Goal: Task Accomplishment & Management: Manage account settings

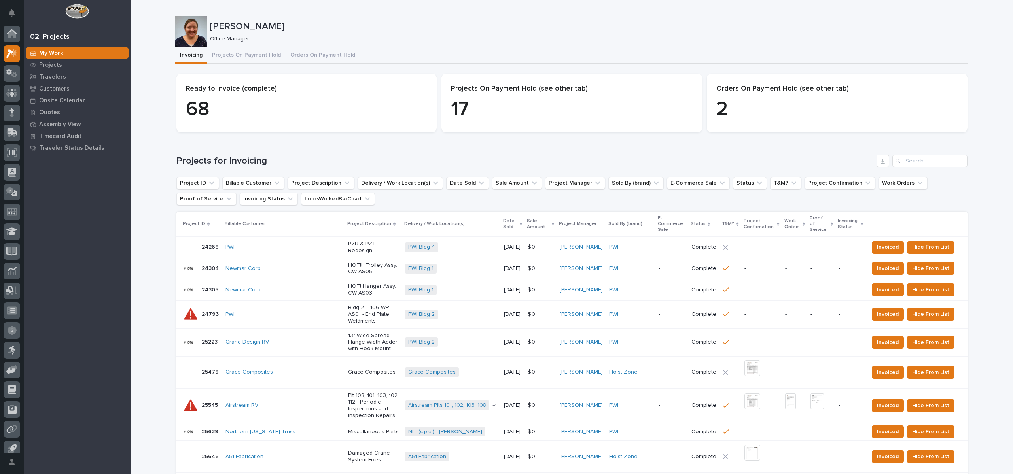
scroll to position [7, 0]
click at [46, 64] on p "Projects" at bounding box center [50, 65] width 23 height 7
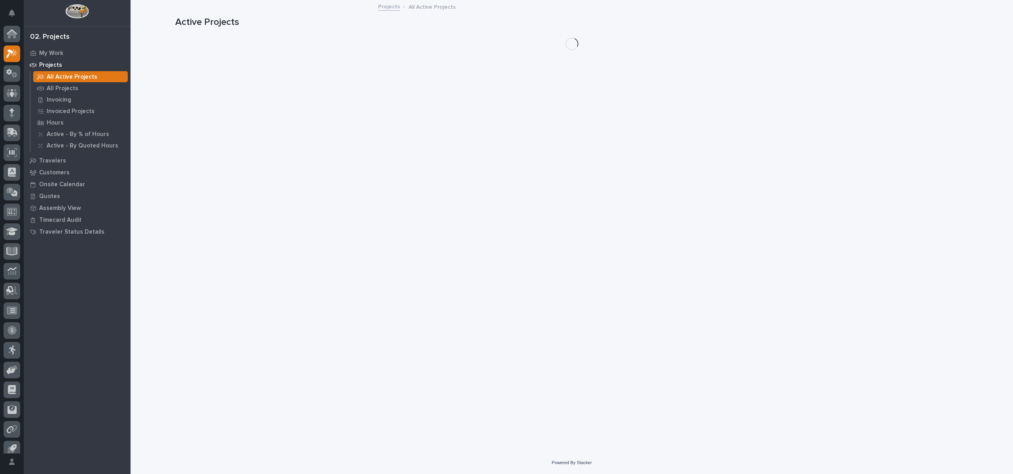
scroll to position [7, 0]
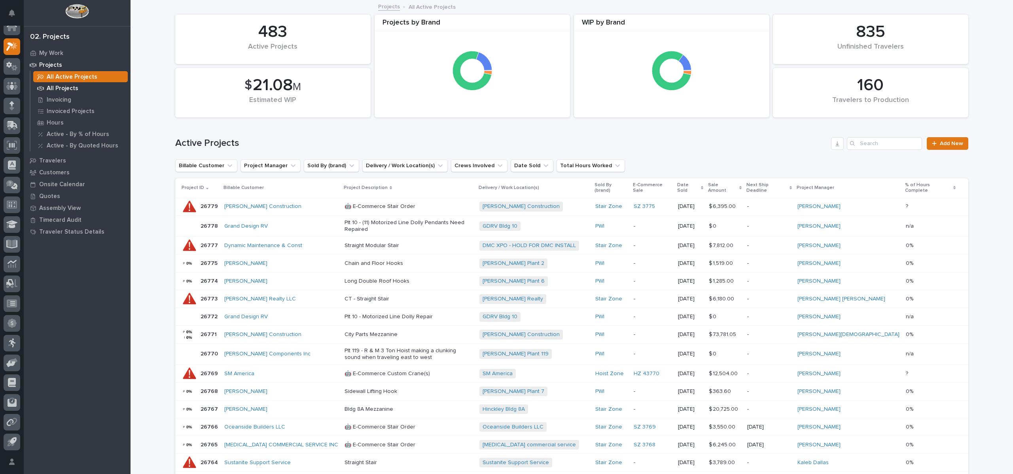
click at [74, 89] on p "All Projects" at bounding box center [63, 88] width 32 height 7
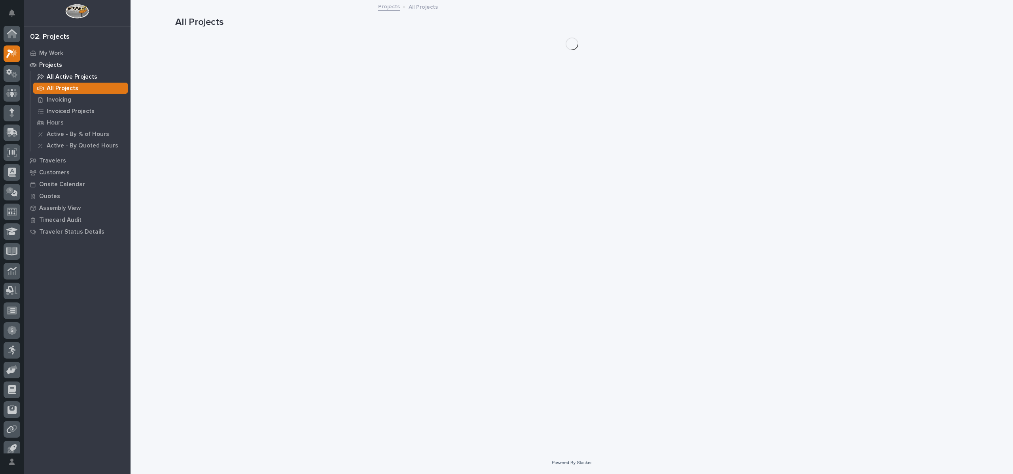
scroll to position [7, 0]
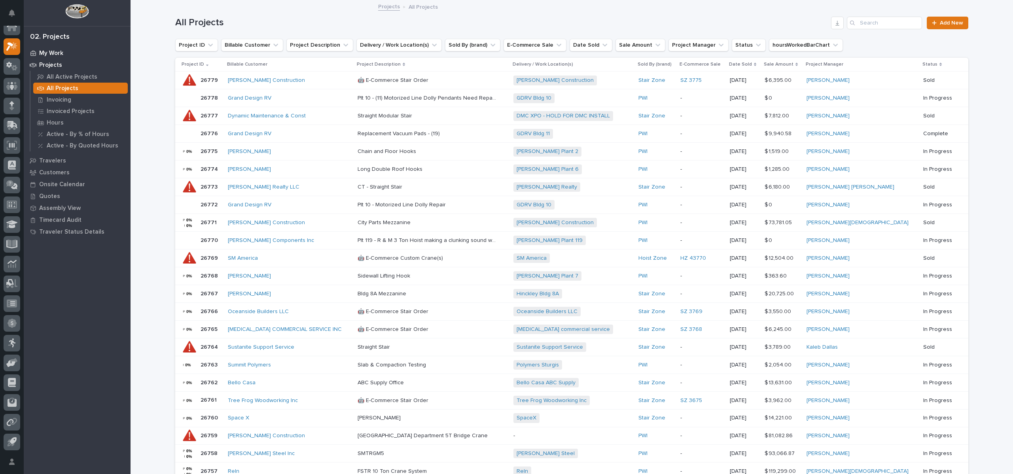
click at [58, 51] on p "My Work" at bounding box center [51, 53] width 24 height 7
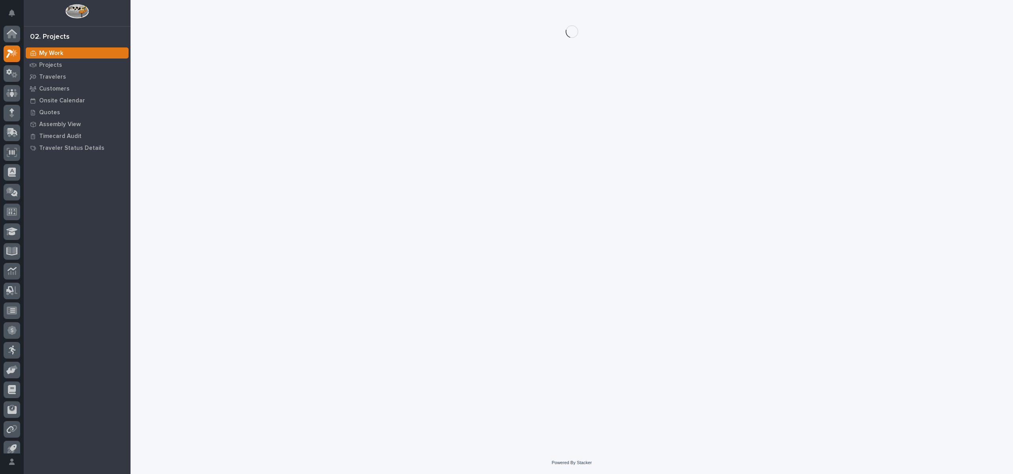
scroll to position [7, 0]
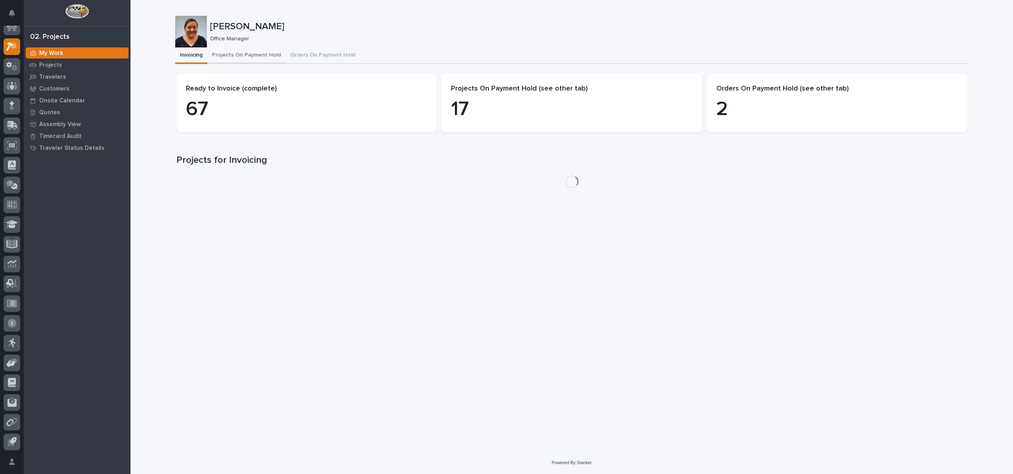
click at [249, 57] on button "Projects On Payment Hold" at bounding box center [246, 55] width 78 height 17
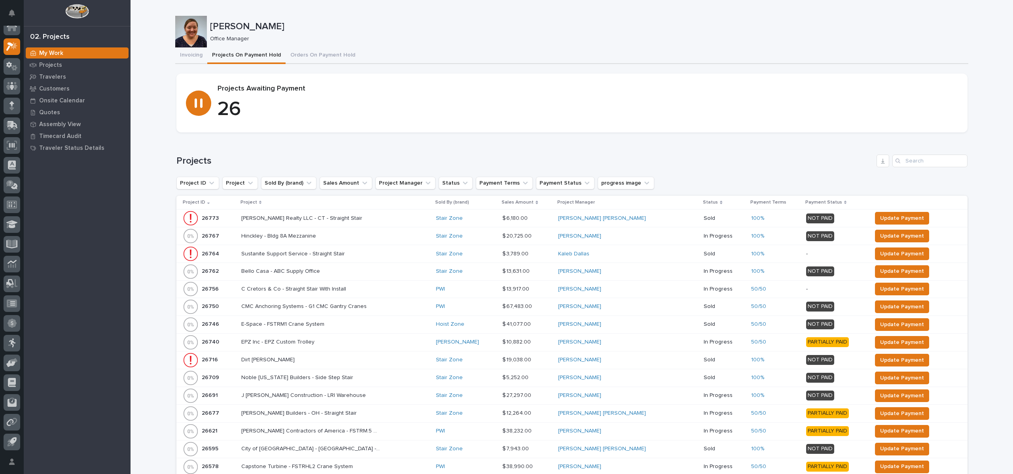
click at [257, 201] on p "Project" at bounding box center [248, 202] width 17 height 9
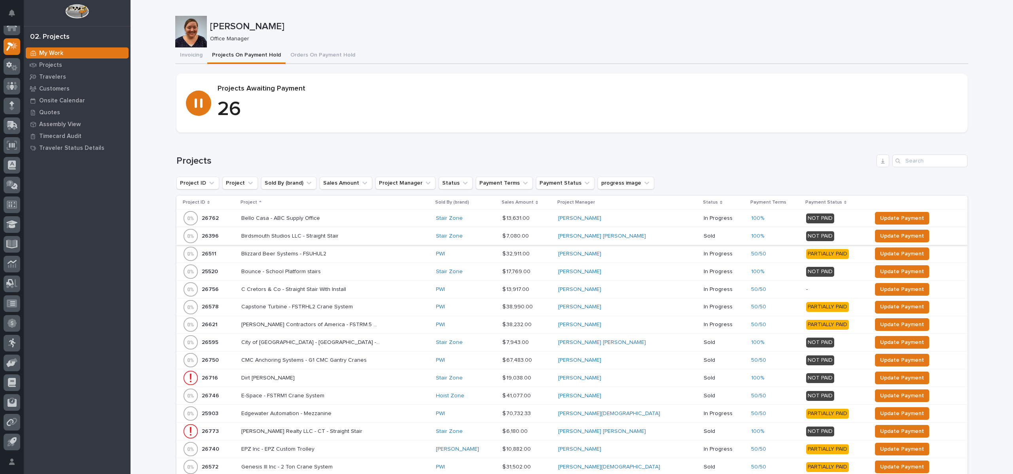
scroll to position [119, 0]
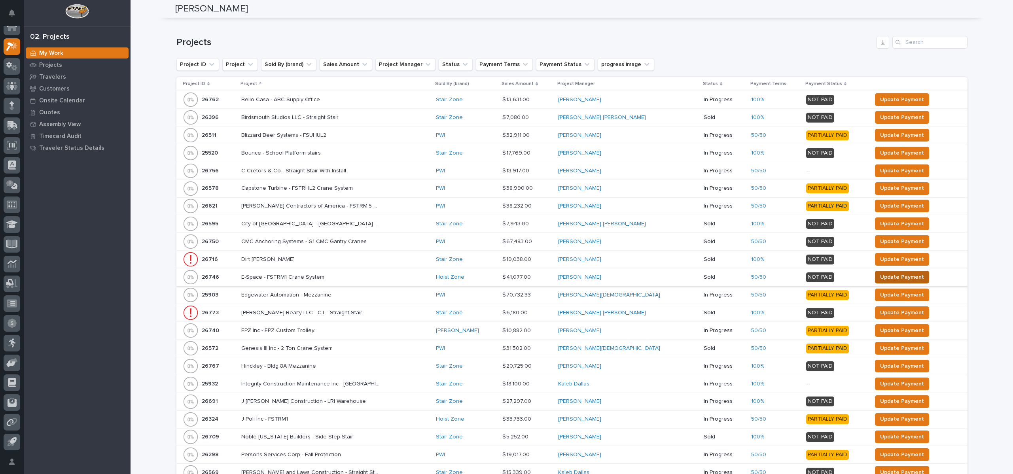
click at [903, 279] on span "Update Payment" at bounding box center [902, 276] width 44 height 9
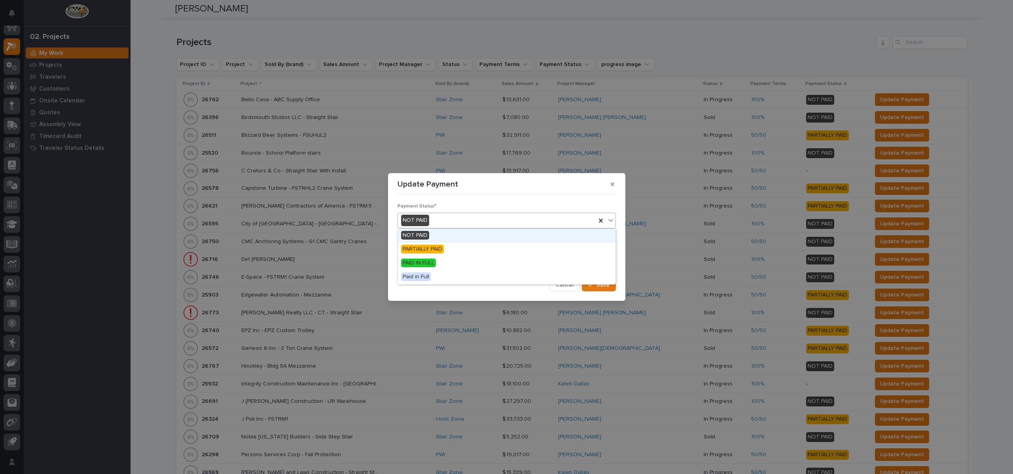
click at [450, 222] on div "NOT PAID" at bounding box center [497, 220] width 198 height 13
drag, startPoint x: 417, startPoint y: 257, endPoint x: 428, endPoint y: 249, distance: 13.4
click at [428, 249] on span "PARTIALLY PAID" at bounding box center [422, 249] width 43 height 9
drag, startPoint x: 601, startPoint y: 297, endPoint x: 603, endPoint y: 293, distance: 4.3
click at [604, 295] on section "Update Payment Payment Status * option PARTIALLY PAID, selected. 0 results avai…" at bounding box center [506, 237] width 237 height 128
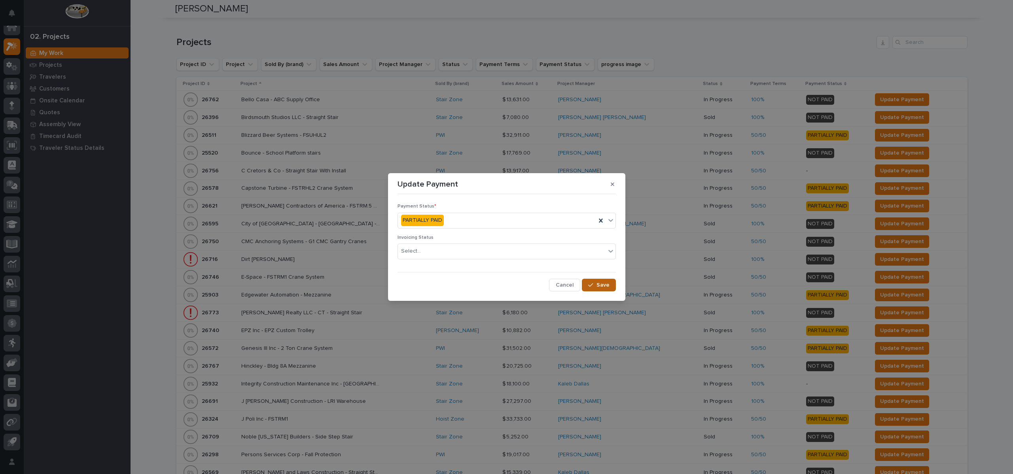
click at [602, 289] on button "Save" at bounding box center [599, 285] width 34 height 13
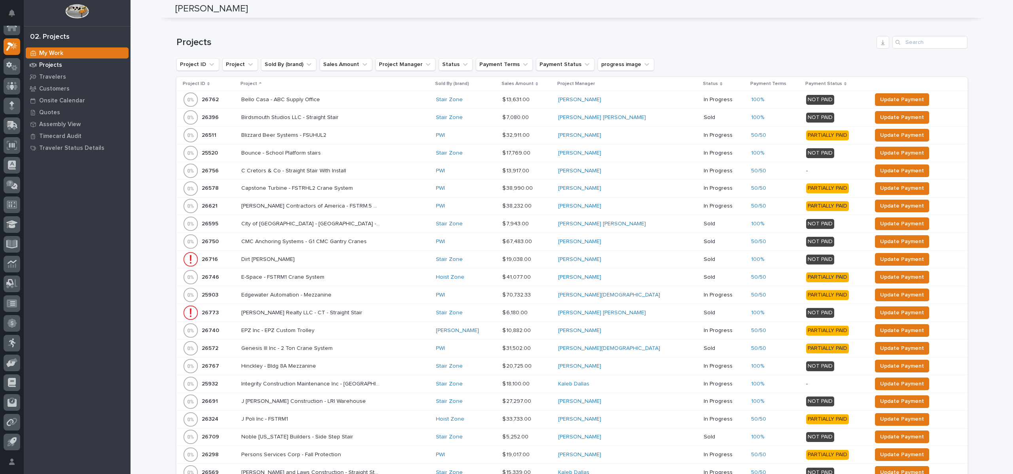
click at [54, 66] on p "Projects" at bounding box center [50, 65] width 23 height 7
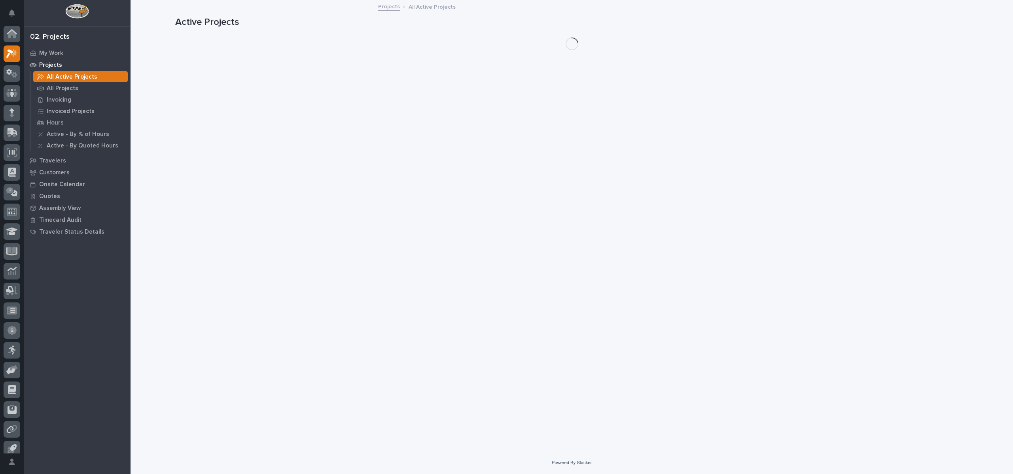
scroll to position [7, 0]
click at [57, 85] on p "All Projects" at bounding box center [63, 88] width 32 height 7
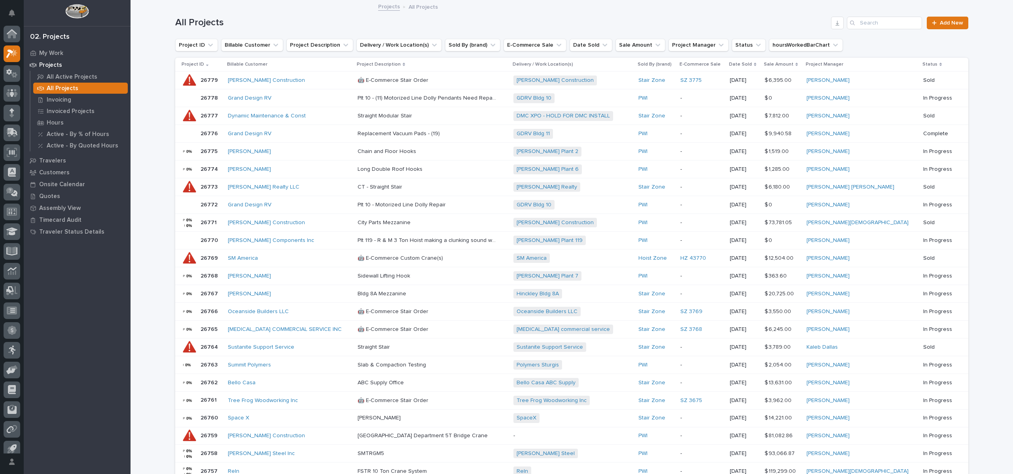
scroll to position [7, 0]
click at [894, 28] on input "Search" at bounding box center [884, 23] width 75 height 13
type input "26555"
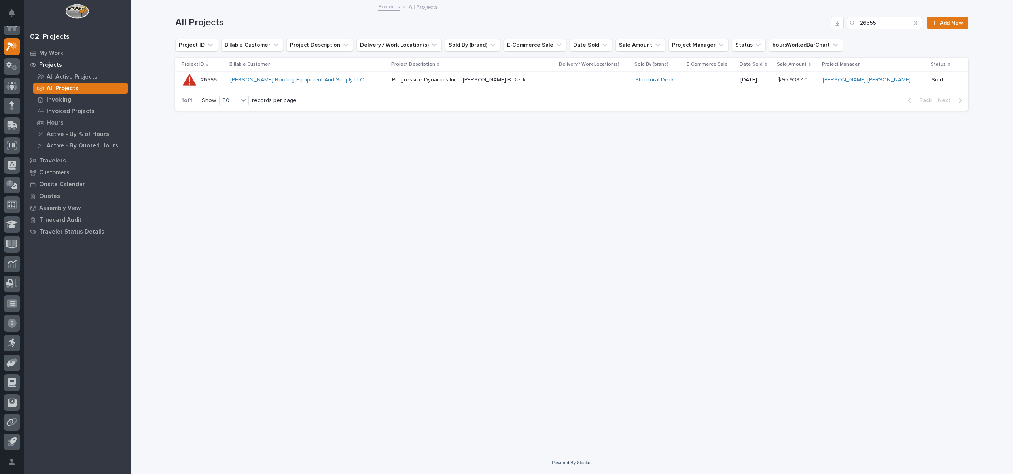
click at [202, 79] on p "26555" at bounding box center [209, 79] width 18 height 8
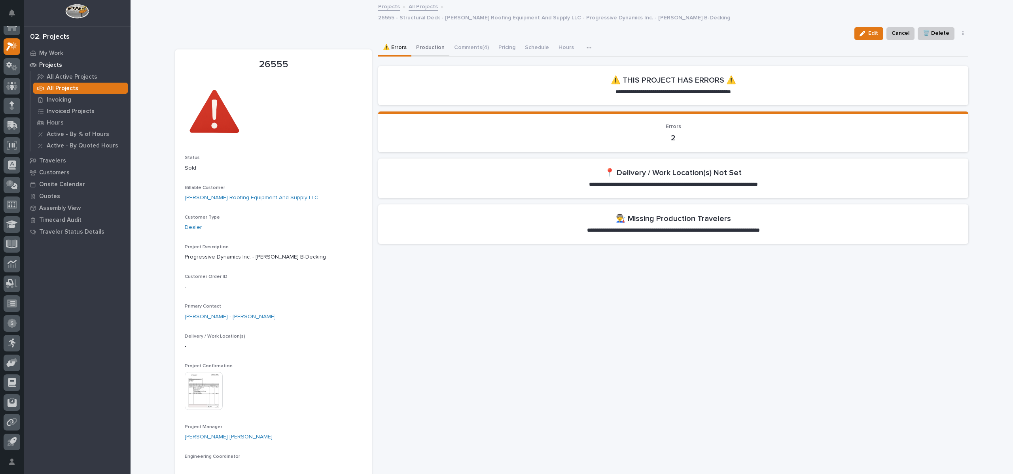
click at [438, 40] on button "Production" at bounding box center [430, 48] width 38 height 17
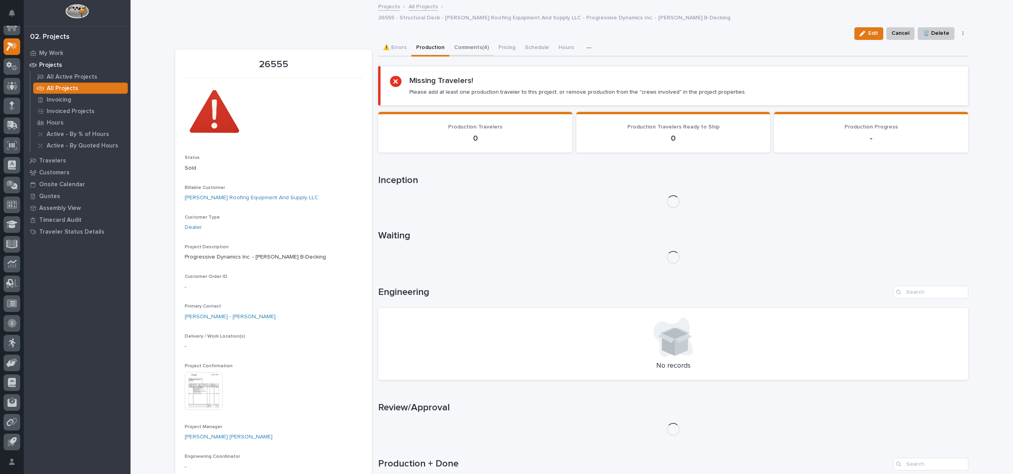
click at [467, 40] on button "Comments (4)" at bounding box center [471, 48] width 44 height 17
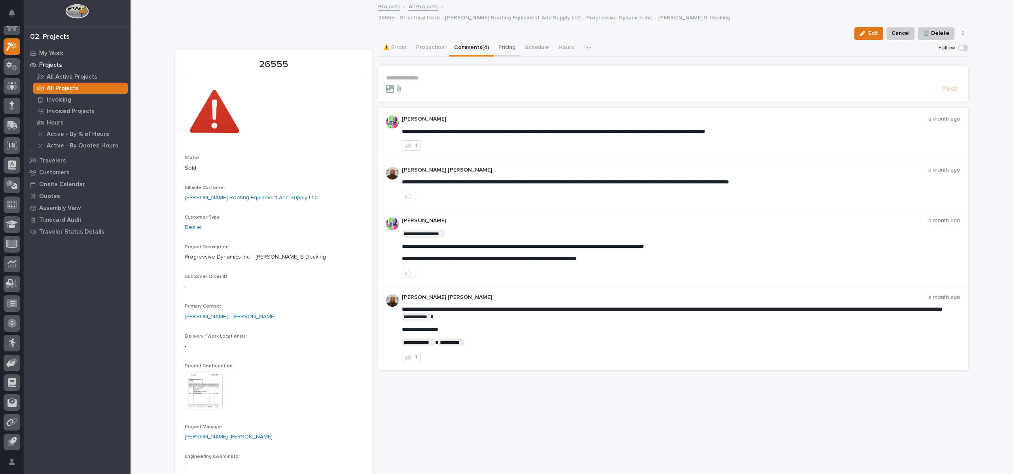
click at [499, 40] on button "Pricing" at bounding box center [506, 48] width 26 height 17
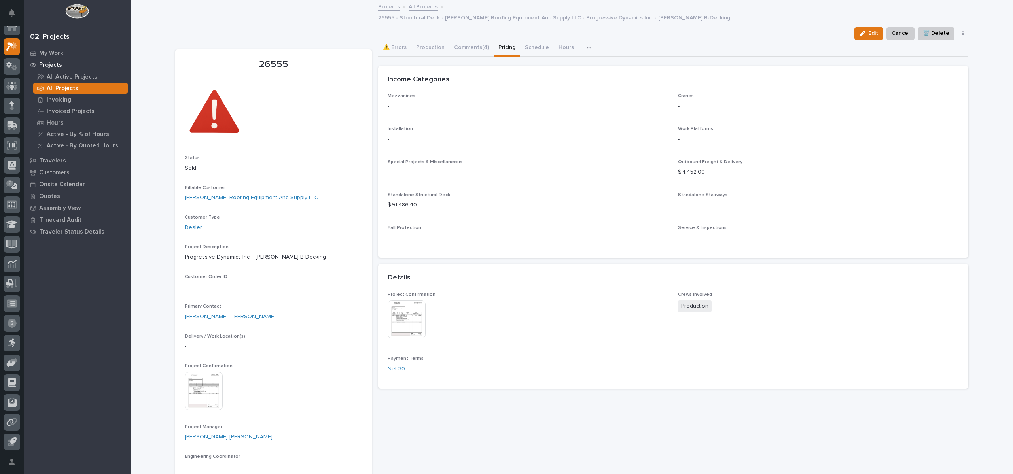
click at [586, 45] on div "button" at bounding box center [590, 48] width 8 height 6
click at [574, 62] on button "Shipping Costs" at bounding box center [566, 68] width 52 height 13
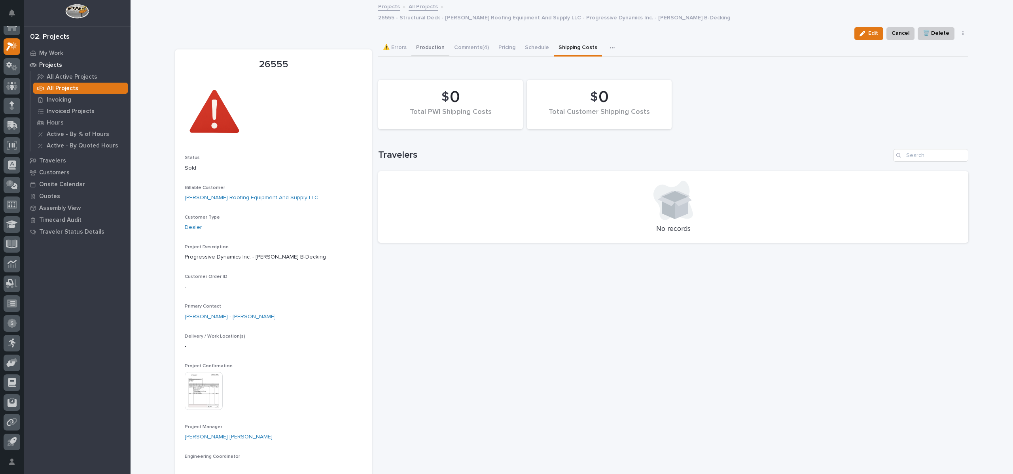
click at [438, 40] on button "Production" at bounding box center [430, 48] width 38 height 17
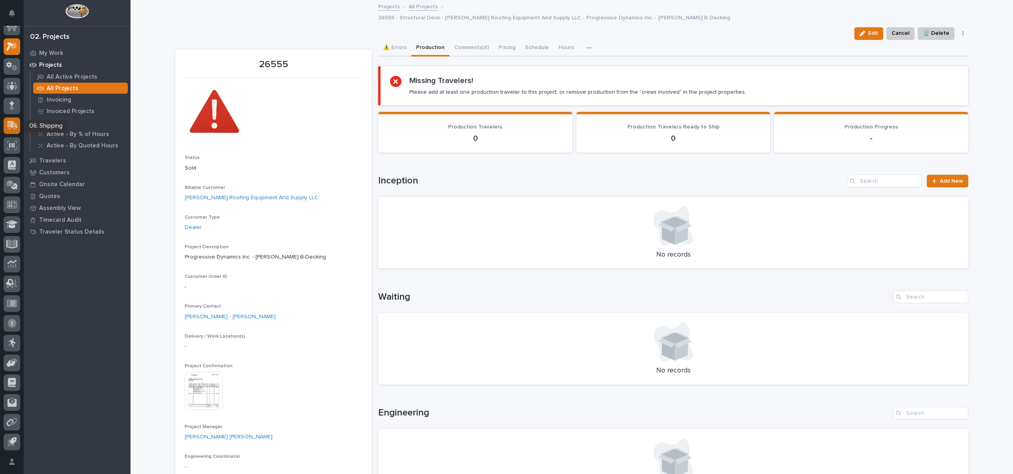
click at [16, 125] on icon at bounding box center [13, 125] width 10 height 8
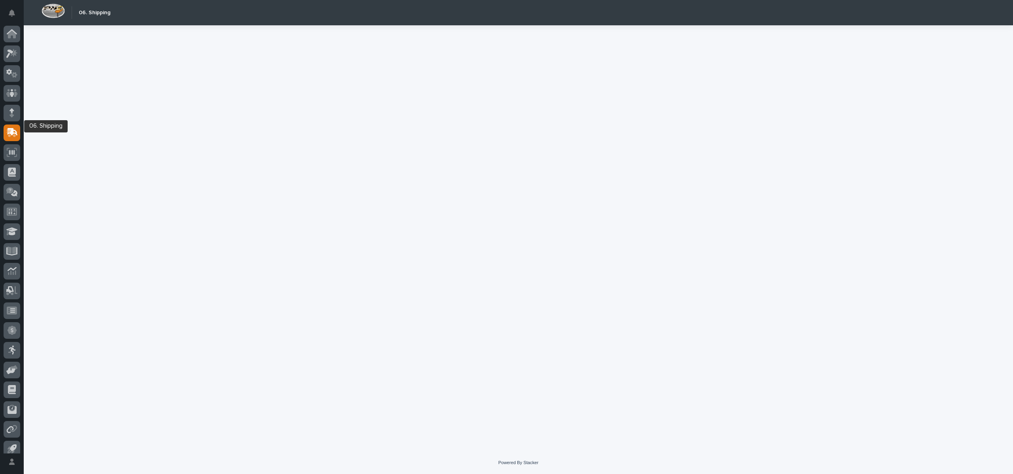
scroll to position [7, 0]
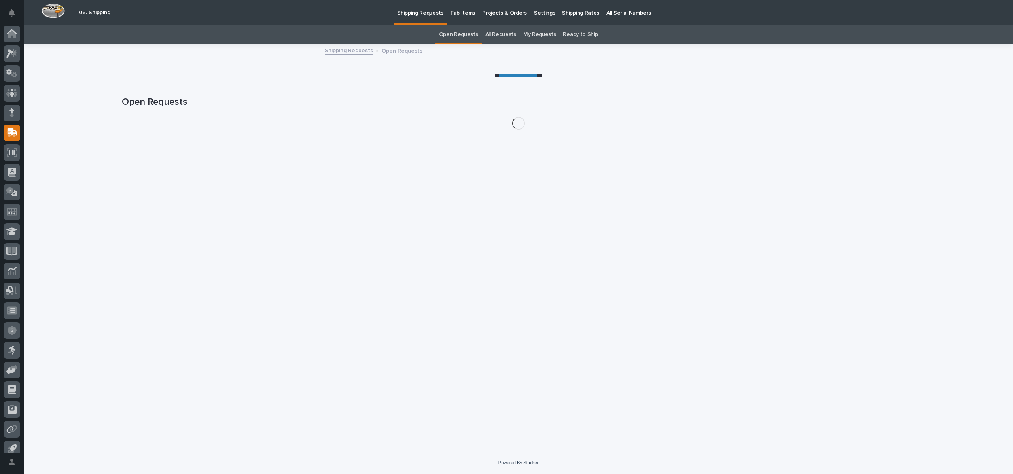
scroll to position [7, 0]
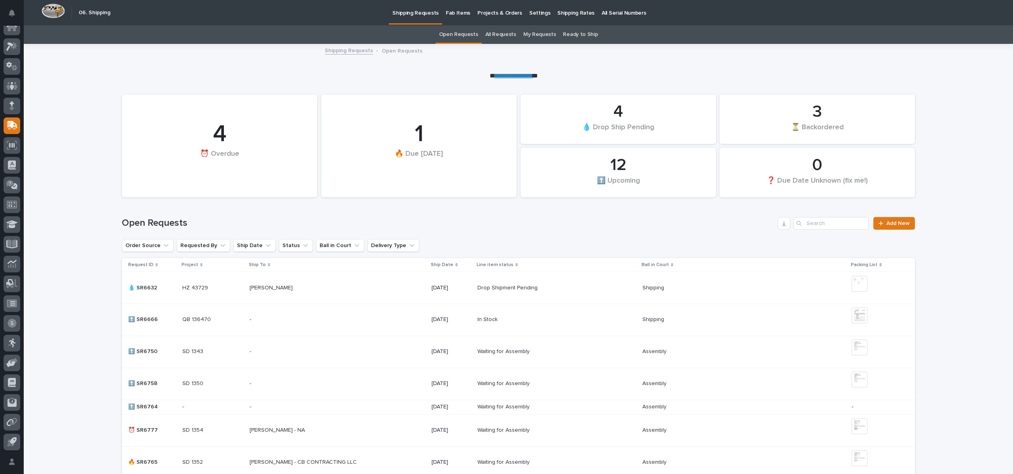
click at [494, 35] on link "All Requests" at bounding box center [500, 34] width 31 height 19
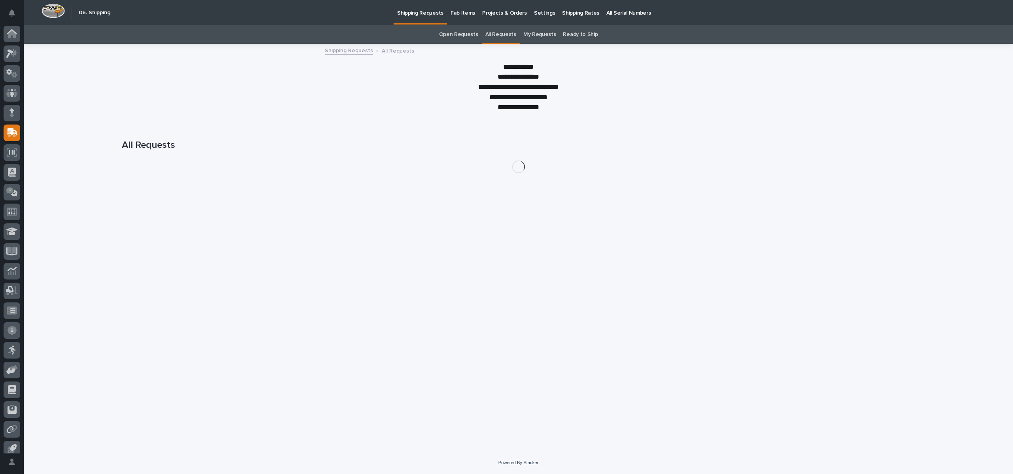
scroll to position [7, 0]
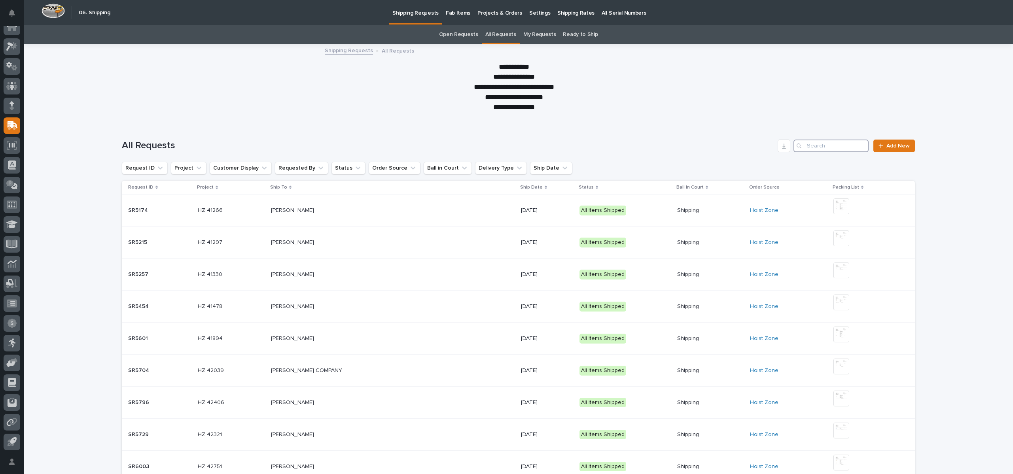
click at [812, 150] on input "Search" at bounding box center [830, 146] width 75 height 13
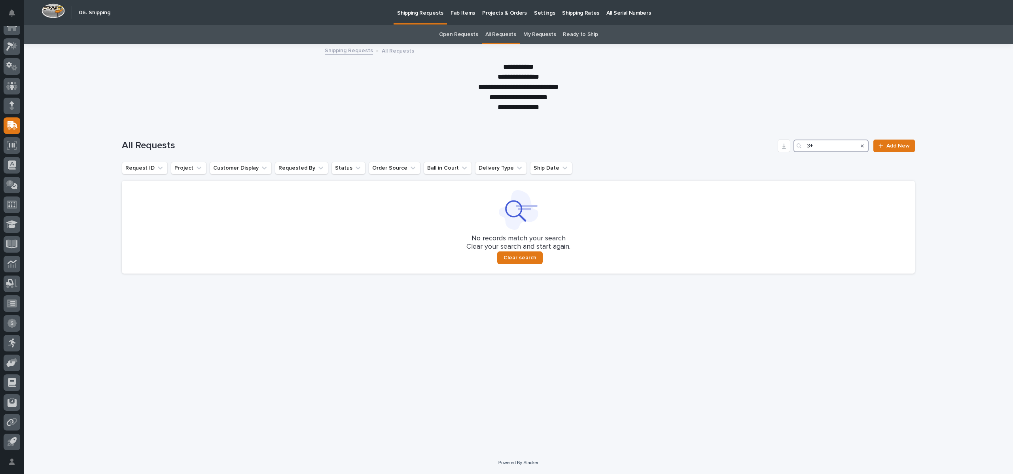
type input "3"
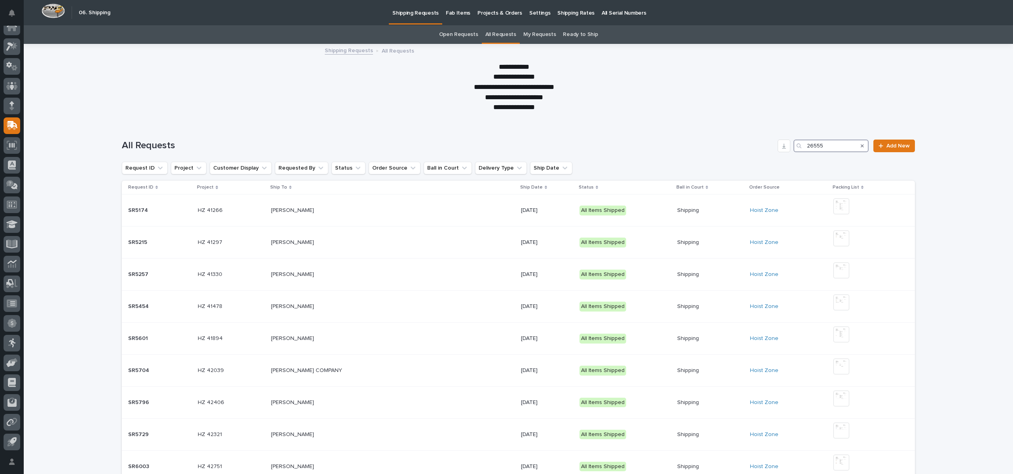
type input "26555"
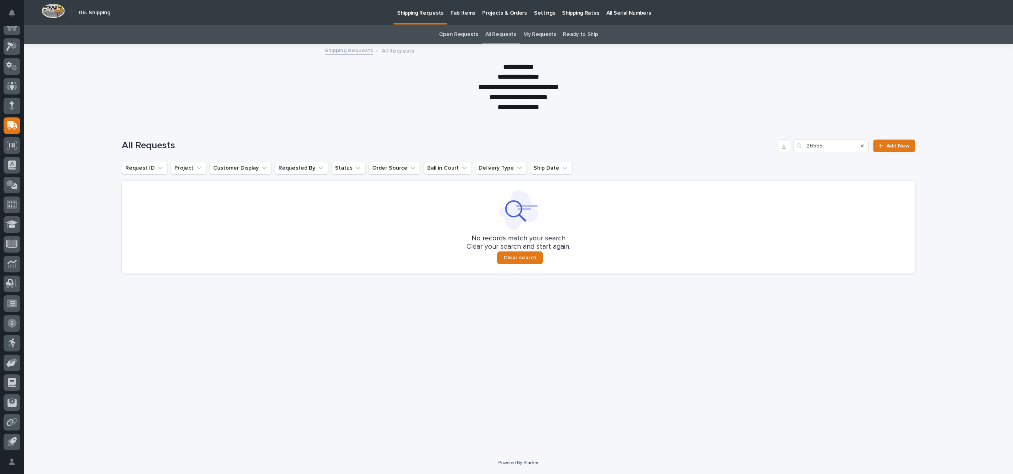
click at [346, 47] on link "Shipping Requests" at bounding box center [349, 49] width 48 height 9
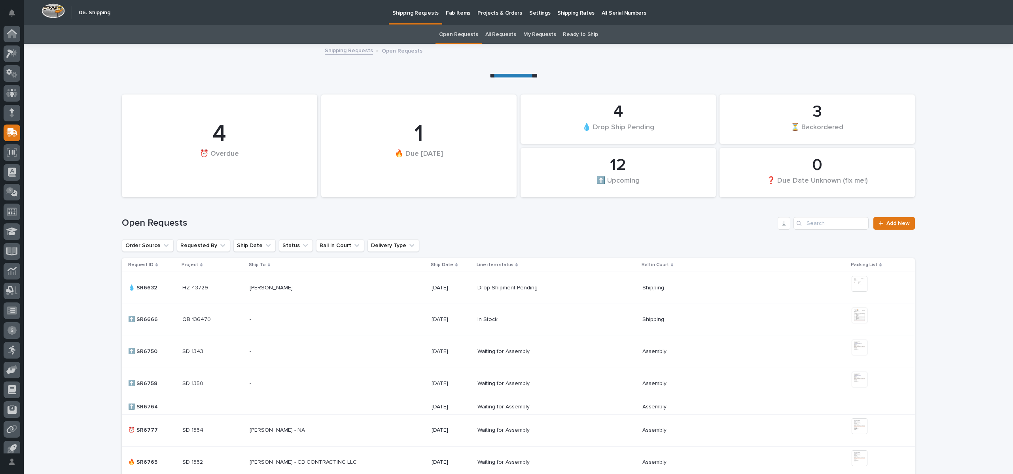
scroll to position [7, 0]
click at [494, 32] on link "All Requests" at bounding box center [500, 34] width 31 height 19
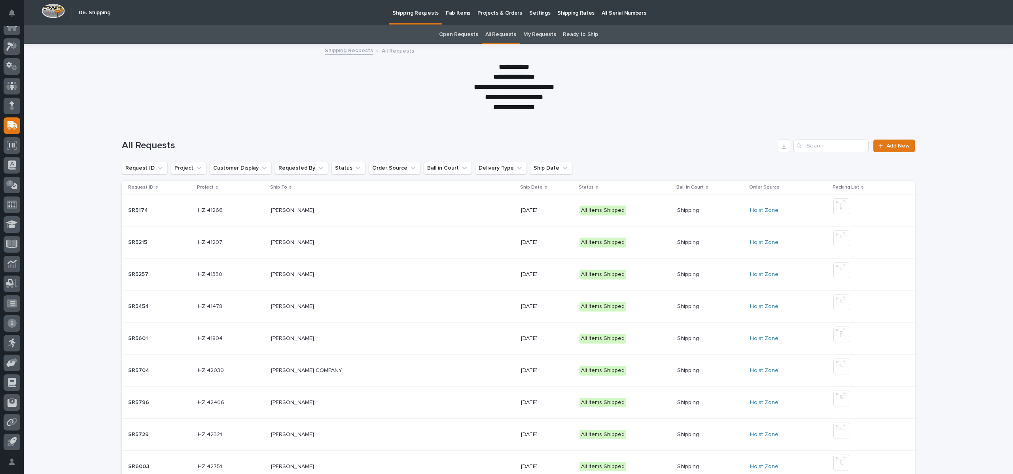
click at [809, 138] on div "All Requests Add New" at bounding box center [518, 143] width 793 height 38
click at [811, 146] on input "Search" at bounding box center [830, 146] width 75 height 13
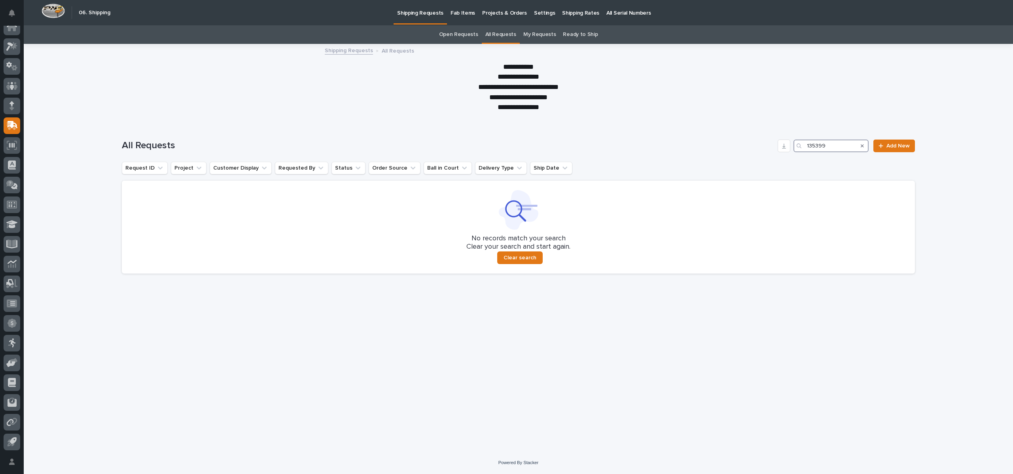
type input "135399"
click at [863, 147] on icon "Search" at bounding box center [861, 146] width 3 height 5
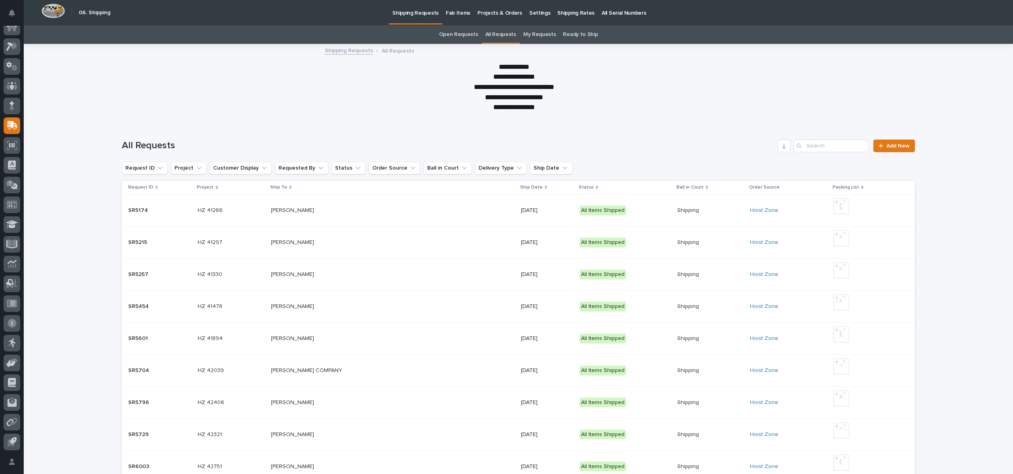
click at [318, 102] on div "**********" at bounding box center [513, 87] width 395 height 51
click at [820, 146] on input "Search" at bounding box center [830, 146] width 75 height 13
type input "[PERSON_NAME]"
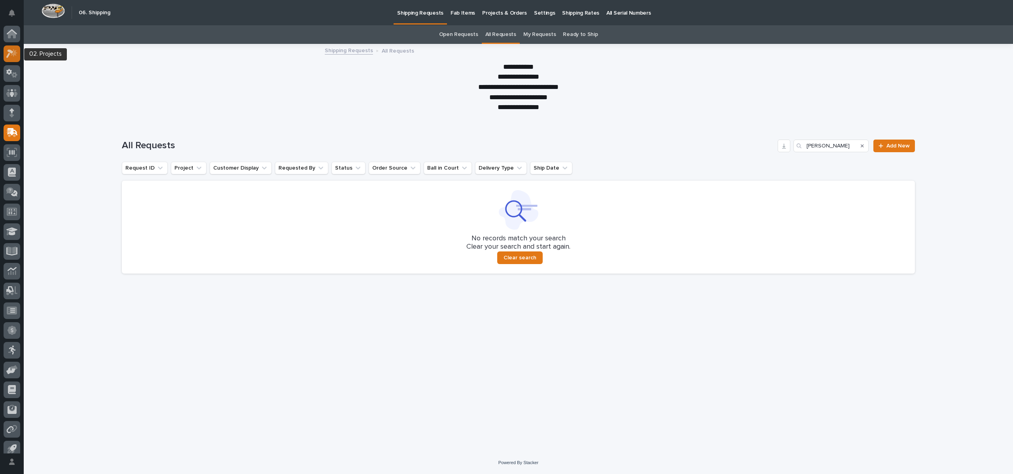
click at [12, 50] on icon at bounding box center [11, 53] width 11 height 9
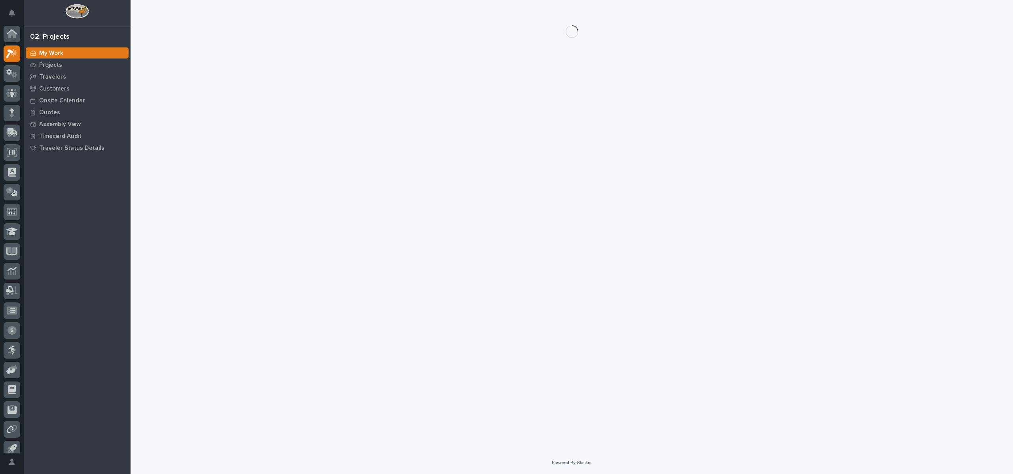
scroll to position [7, 0]
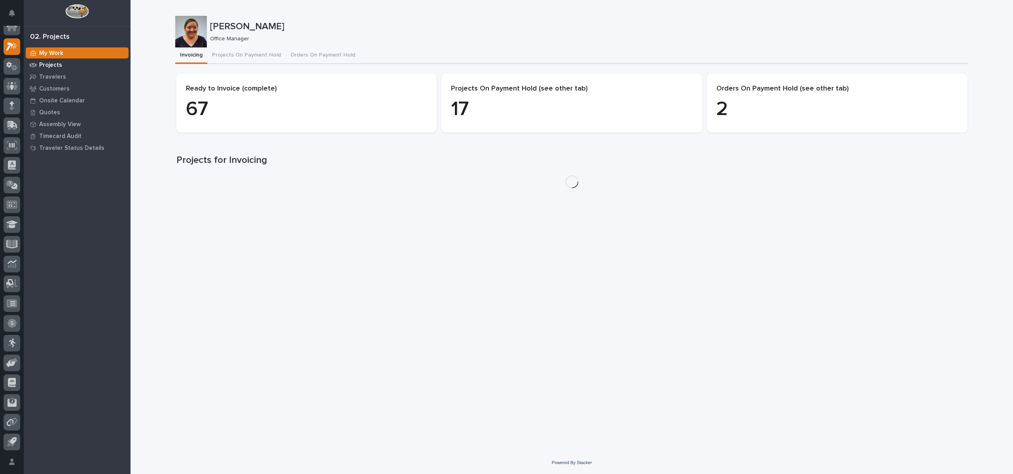
click at [54, 66] on p "Projects" at bounding box center [50, 65] width 23 height 7
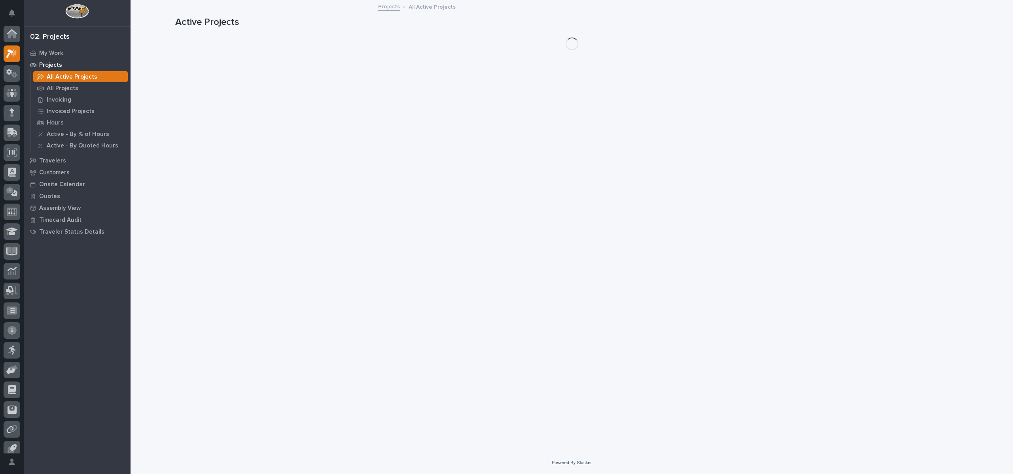
scroll to position [7, 0]
click at [60, 89] on p "All Projects" at bounding box center [63, 88] width 32 height 7
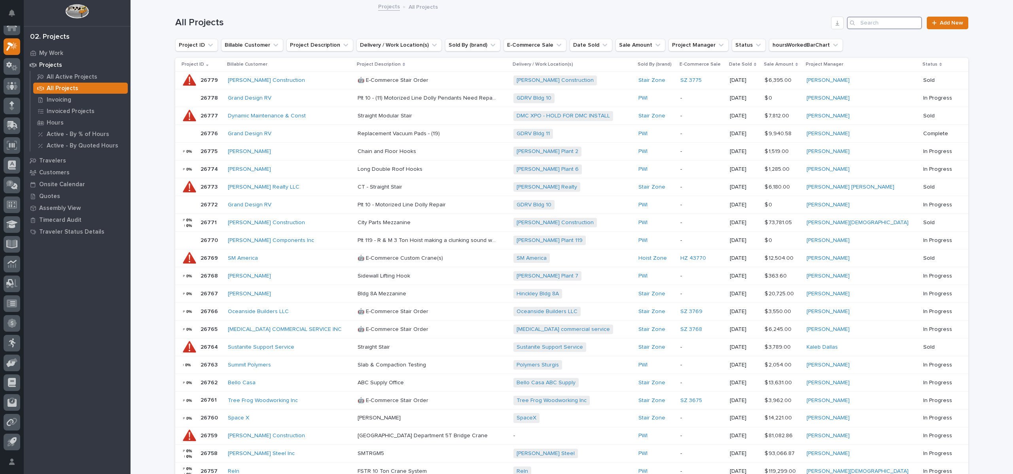
click at [913, 21] on input "Search" at bounding box center [884, 23] width 75 height 13
type input "26555"
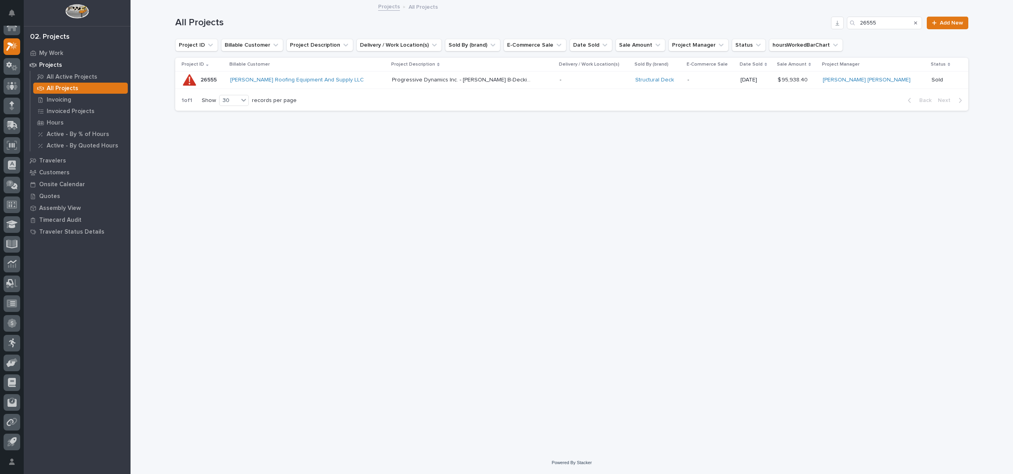
click at [211, 74] on div "26555 26555" at bounding box center [208, 80] width 16 height 13
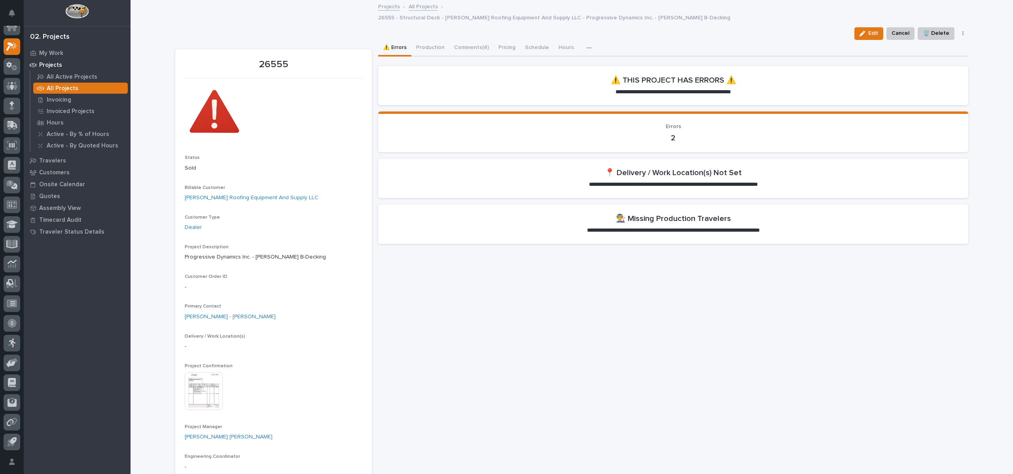
click at [646, 123] on div "Errors 2" at bounding box center [672, 132] width 571 height 19
drag, startPoint x: 594, startPoint y: 220, endPoint x: 554, endPoint y: 215, distance: 39.9
click at [594, 227] on p "**********" at bounding box center [673, 231] width 205 height 8
click at [227, 194] on link "[PERSON_NAME] Roofing Equipment And Supply LLC" at bounding box center [252, 198] width 134 height 8
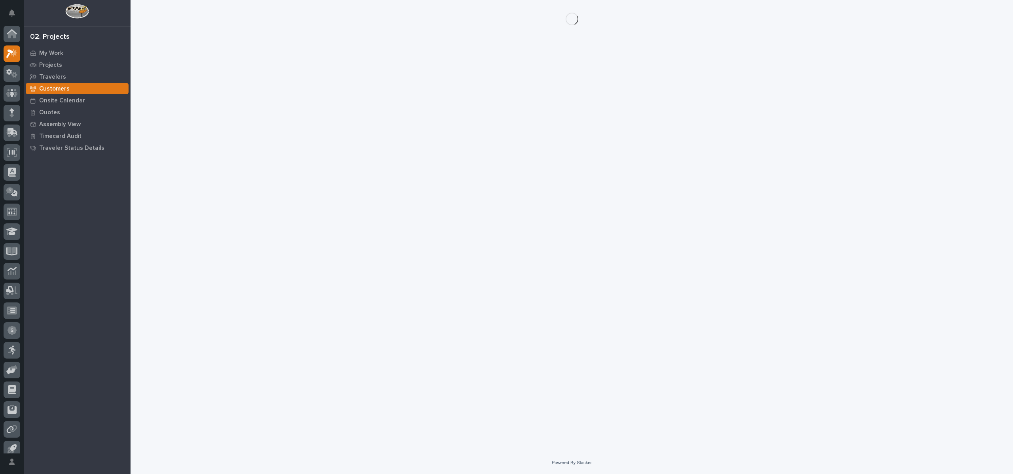
scroll to position [7, 0]
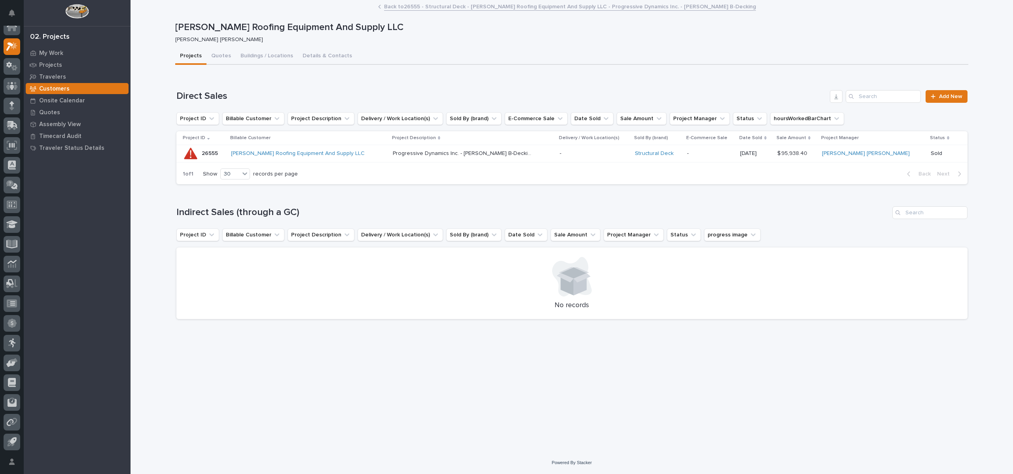
click at [213, 154] on p "26555" at bounding box center [211, 153] width 18 height 8
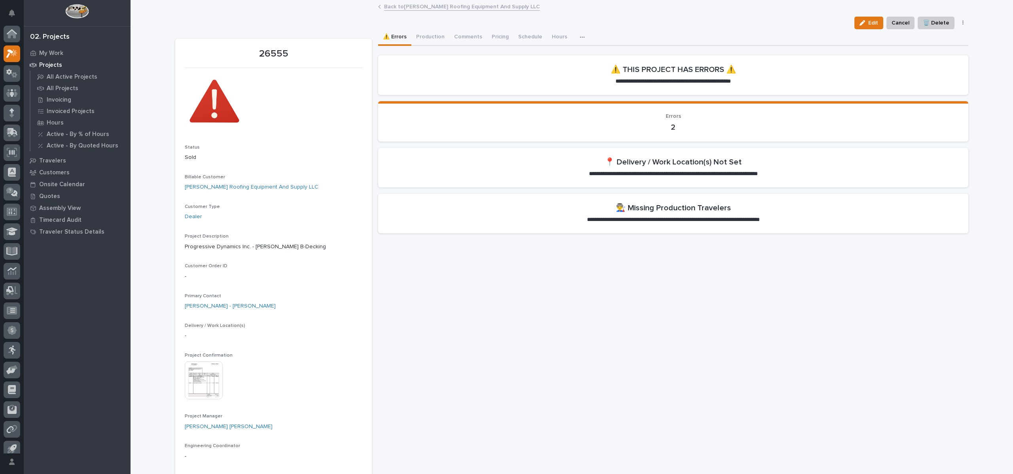
scroll to position [7, 0]
click at [423, 35] on button "Production" at bounding box center [430, 37] width 38 height 17
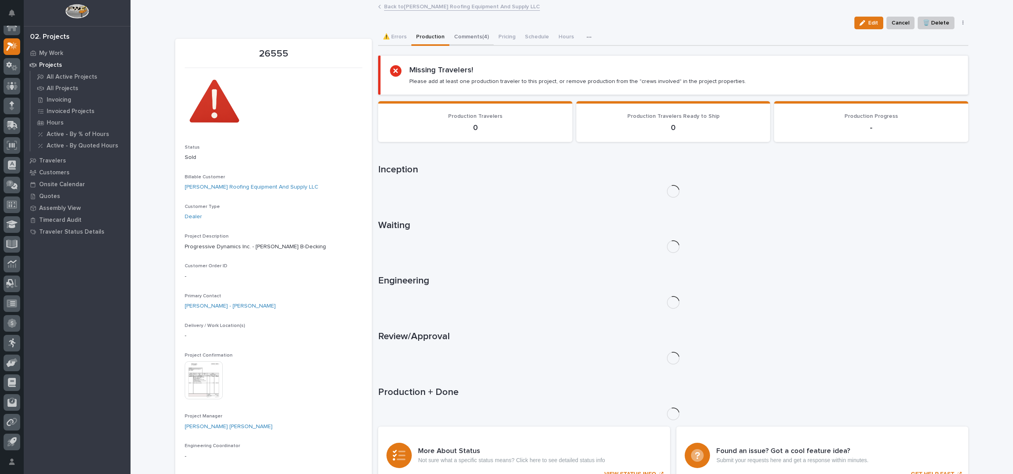
click at [472, 33] on button "Comments (4)" at bounding box center [471, 37] width 44 height 17
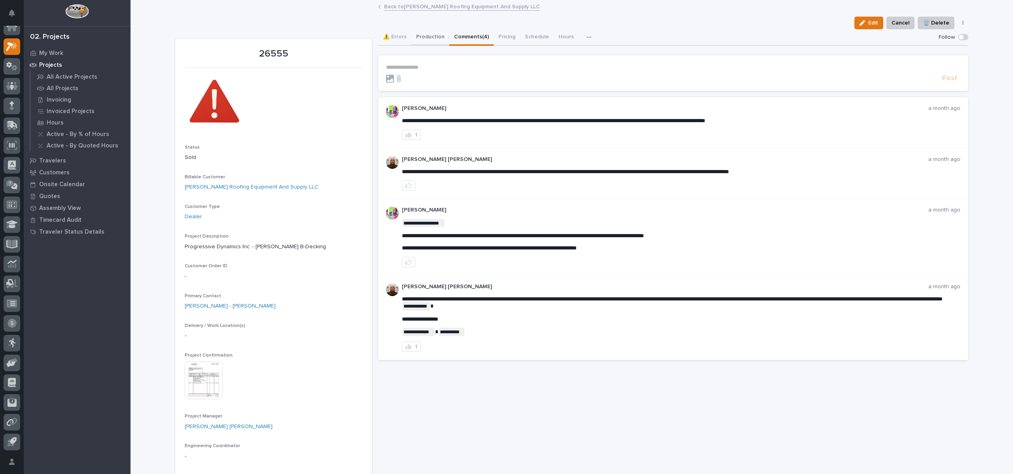
click at [421, 33] on button "Production" at bounding box center [430, 37] width 38 height 17
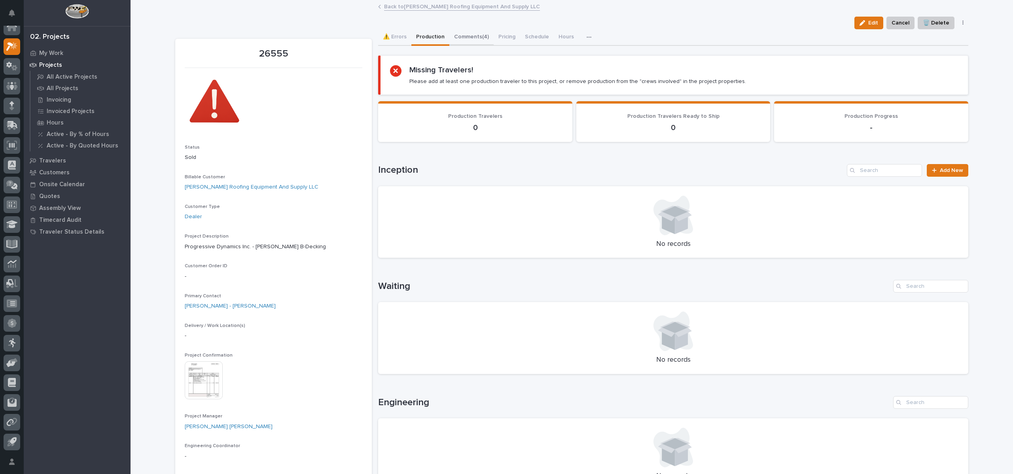
click at [464, 39] on button "Comments (4)" at bounding box center [471, 37] width 44 height 17
